Goal: Task Accomplishment & Management: Use online tool/utility

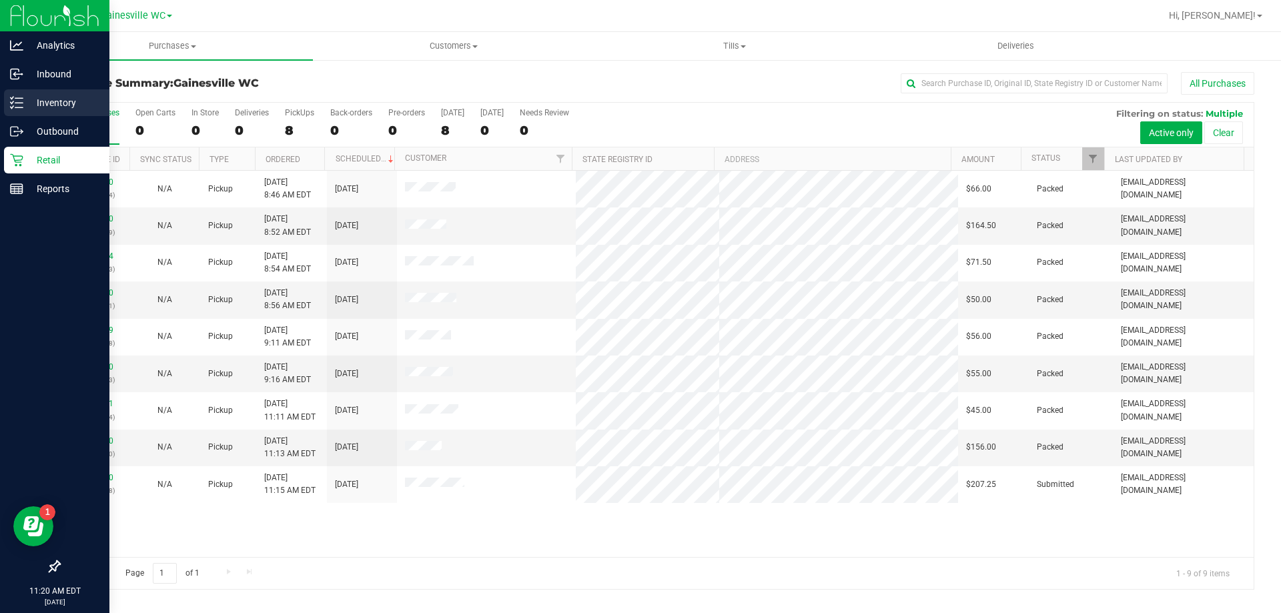
click at [29, 108] on p "Inventory" at bounding box center [63, 103] width 80 height 16
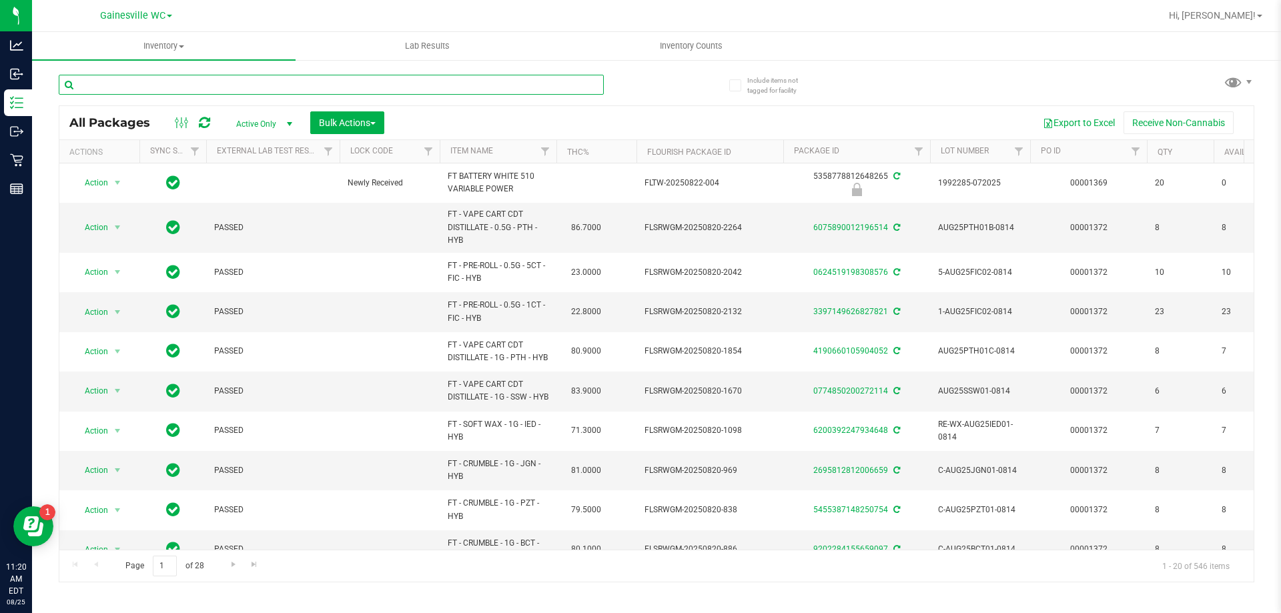
click at [228, 86] on input "text" at bounding box center [331, 85] width 545 height 20
type input "1019738408233798"
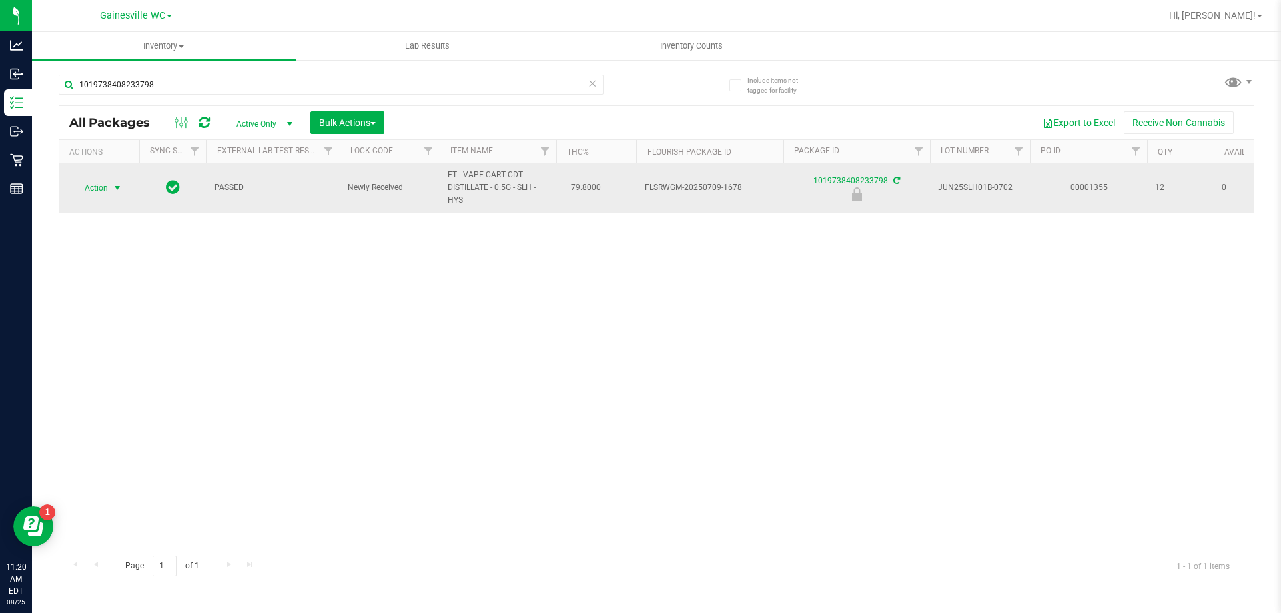
click at [109, 192] on span "select" at bounding box center [117, 188] width 17 height 19
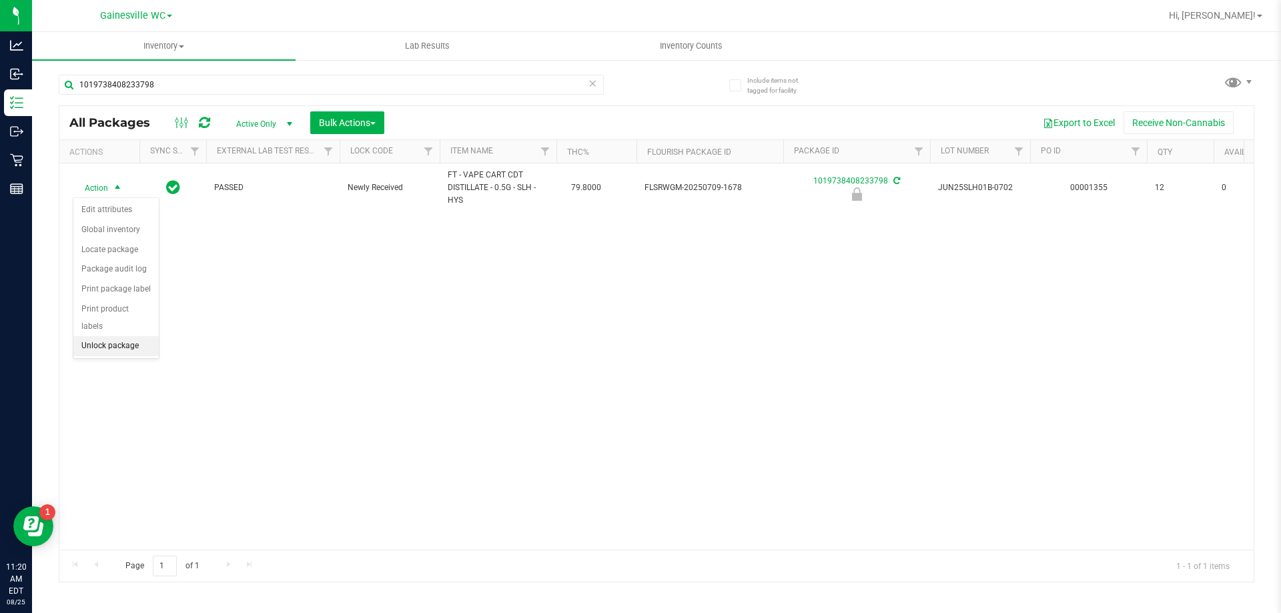
click at [101, 336] on li "Unlock package" at bounding box center [115, 346] width 85 height 20
